Goal: Transaction & Acquisition: Purchase product/service

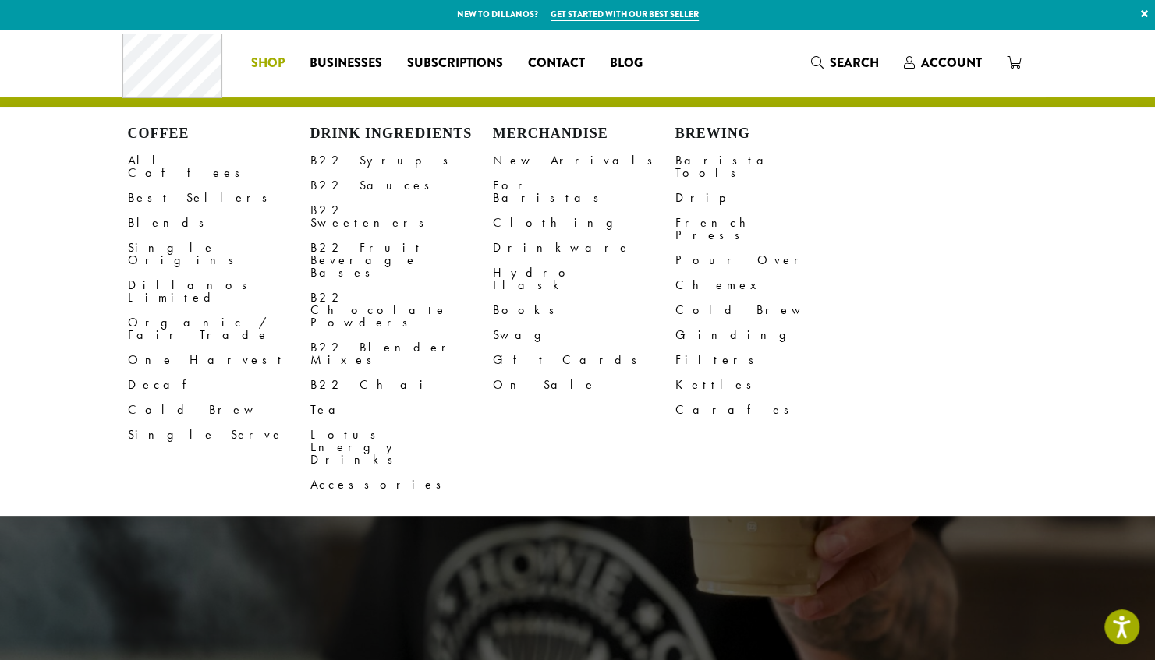
click at [263, 64] on span "Shop" at bounding box center [268, 63] width 34 height 19
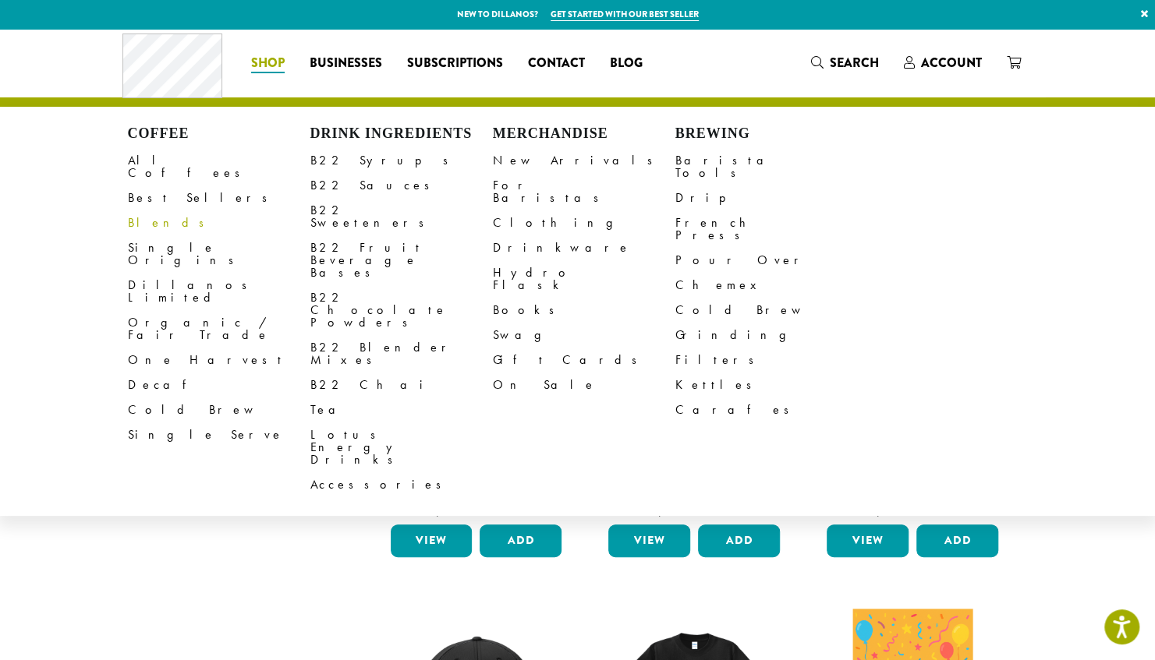
click at [150, 221] on link "Blends" at bounding box center [219, 223] width 182 height 25
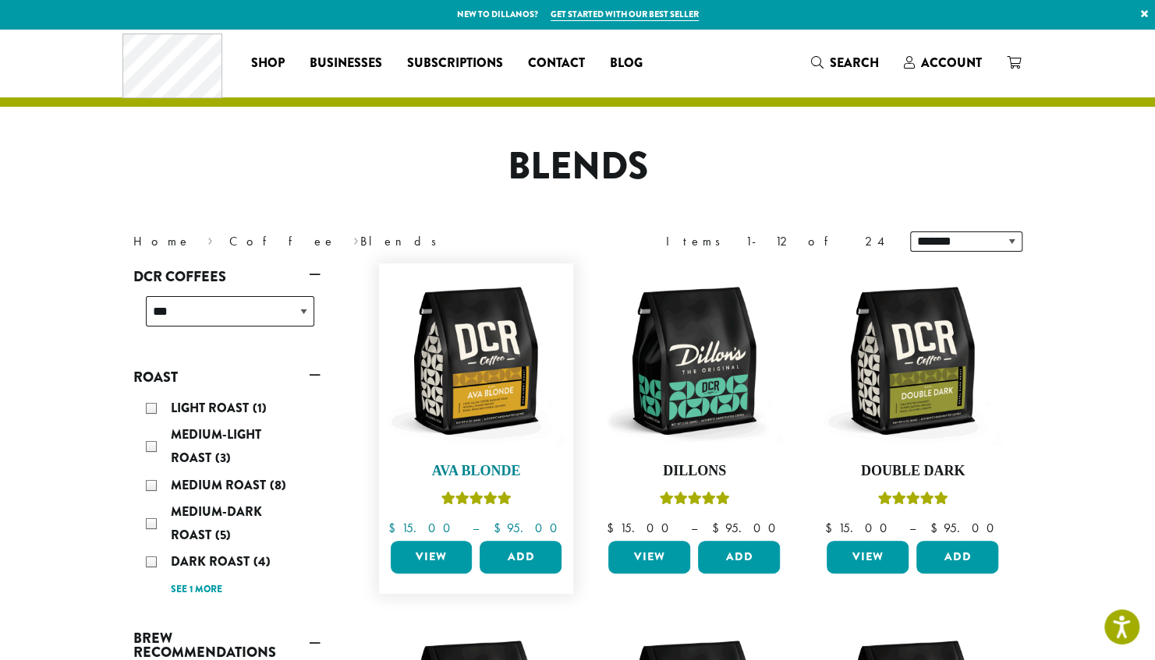
click at [484, 346] on img at bounding box center [475, 360] width 179 height 179
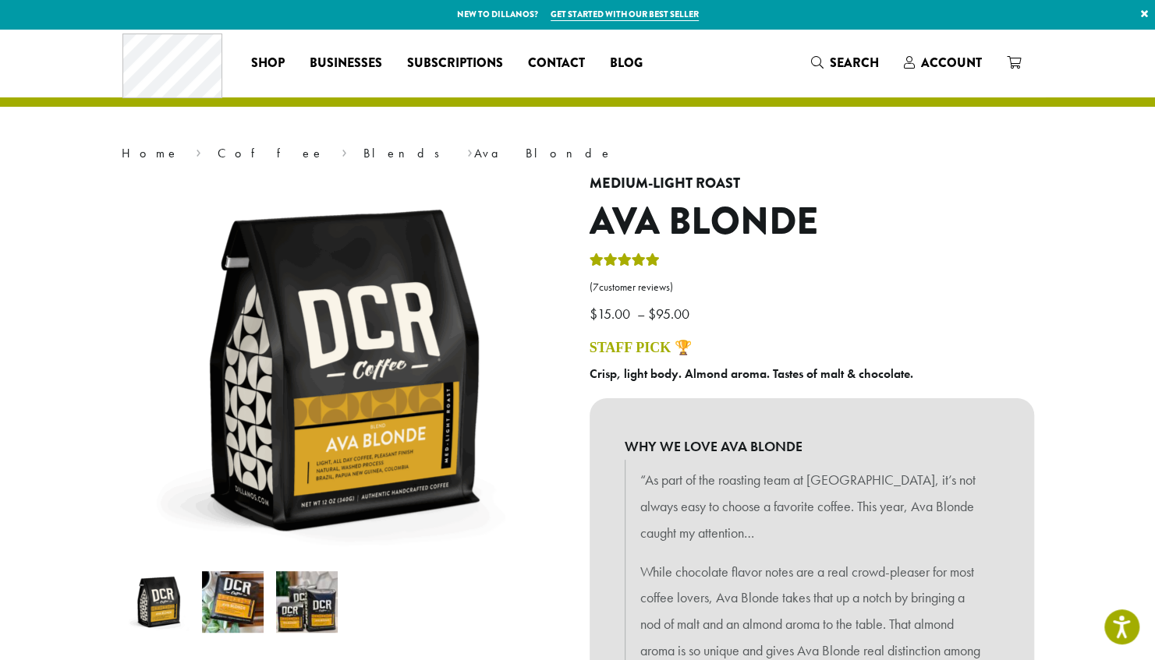
click at [239, 621] on img at bounding box center [233, 603] width 62 height 62
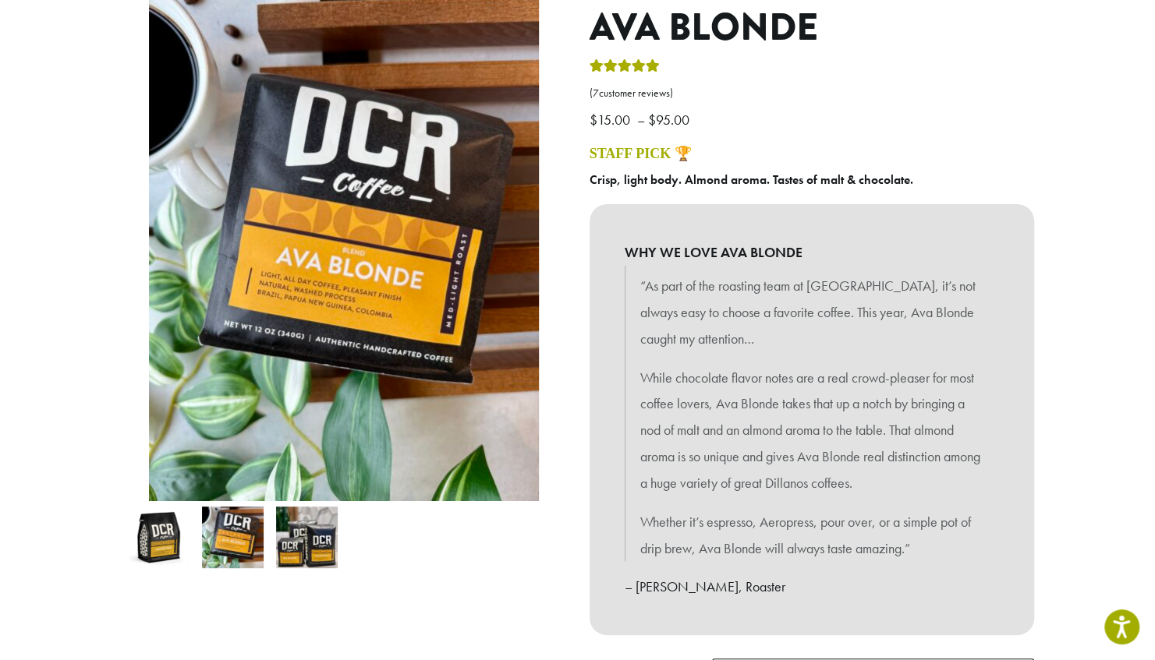
scroll to position [218, 0]
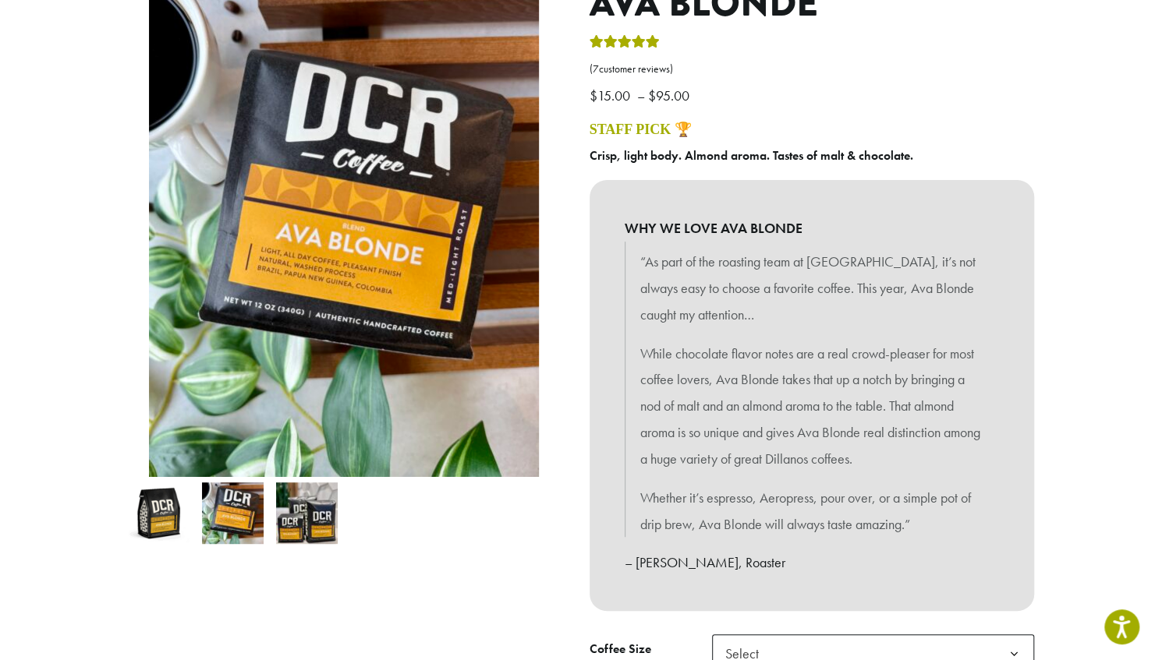
click at [305, 526] on img at bounding box center [307, 514] width 62 height 62
